Goal: Transaction & Acquisition: Obtain resource

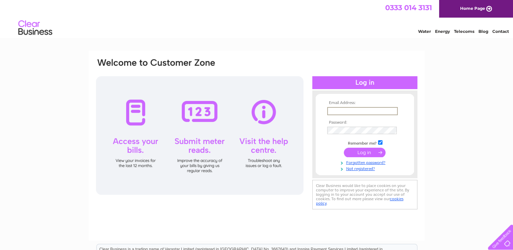
click at [332, 111] on input "text" at bounding box center [362, 111] width 71 height 8
type input "jonathon@trumpdevelopments.co.uk"
click at [344, 148] on input "submit" at bounding box center [365, 152] width 42 height 9
click at [360, 153] on input "submit" at bounding box center [365, 152] width 42 height 9
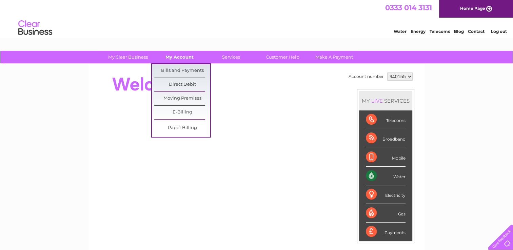
click at [186, 59] on link "My Account" at bounding box center [180, 57] width 56 height 13
click at [181, 69] on link "Bills and Payments" at bounding box center [182, 71] width 56 height 14
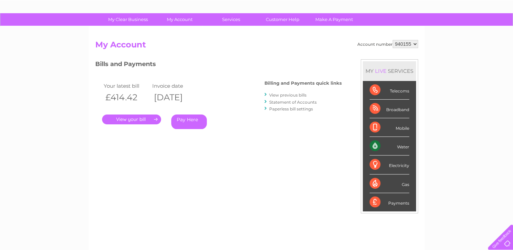
scroll to position [38, 0]
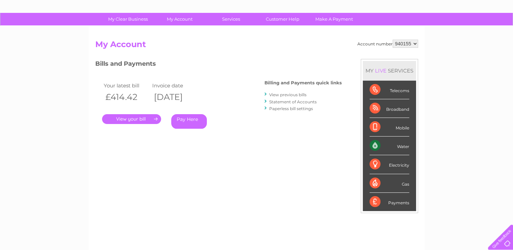
click at [135, 119] on link "." at bounding box center [131, 119] width 59 height 10
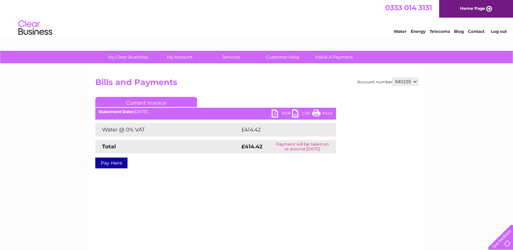
click at [275, 113] on link "PDF" at bounding box center [282, 115] width 20 height 10
click at [402, 81] on select "940155 941814 945090" at bounding box center [405, 82] width 25 height 8
select select "945090"
click at [393, 78] on select "940155 941814 945090" at bounding box center [405, 82] width 25 height 8
click at [415, 83] on select "940155 941814 945090" at bounding box center [405, 82] width 25 height 8
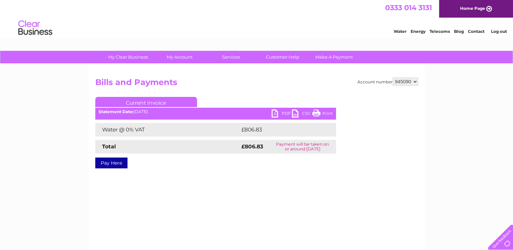
click at [274, 114] on link "PDF" at bounding box center [282, 115] width 20 height 10
